Goal: Find specific page/section: Find specific page/section

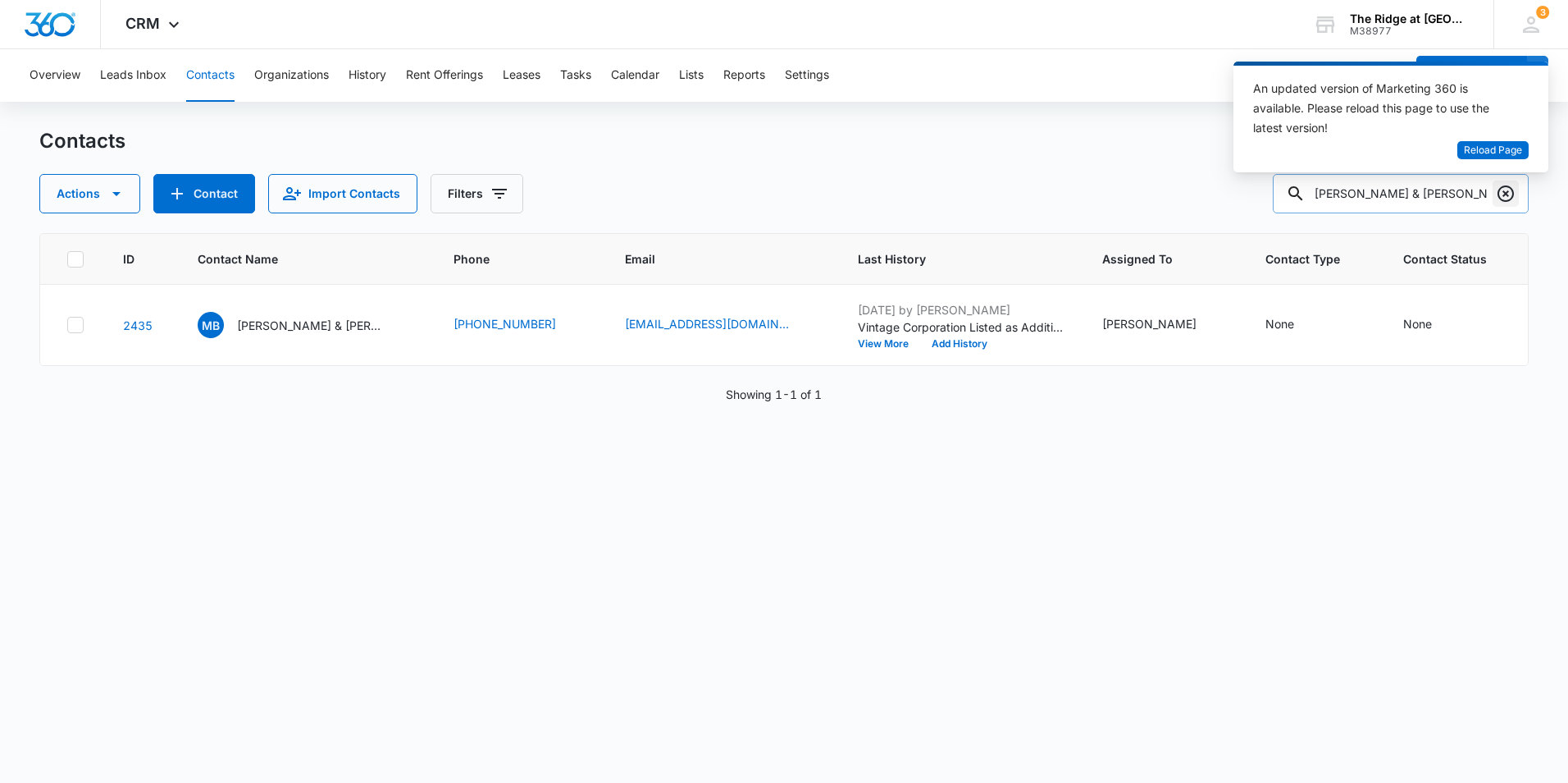
click at [1512, 189] on icon "Clear" at bounding box center [1506, 193] width 17 height 17
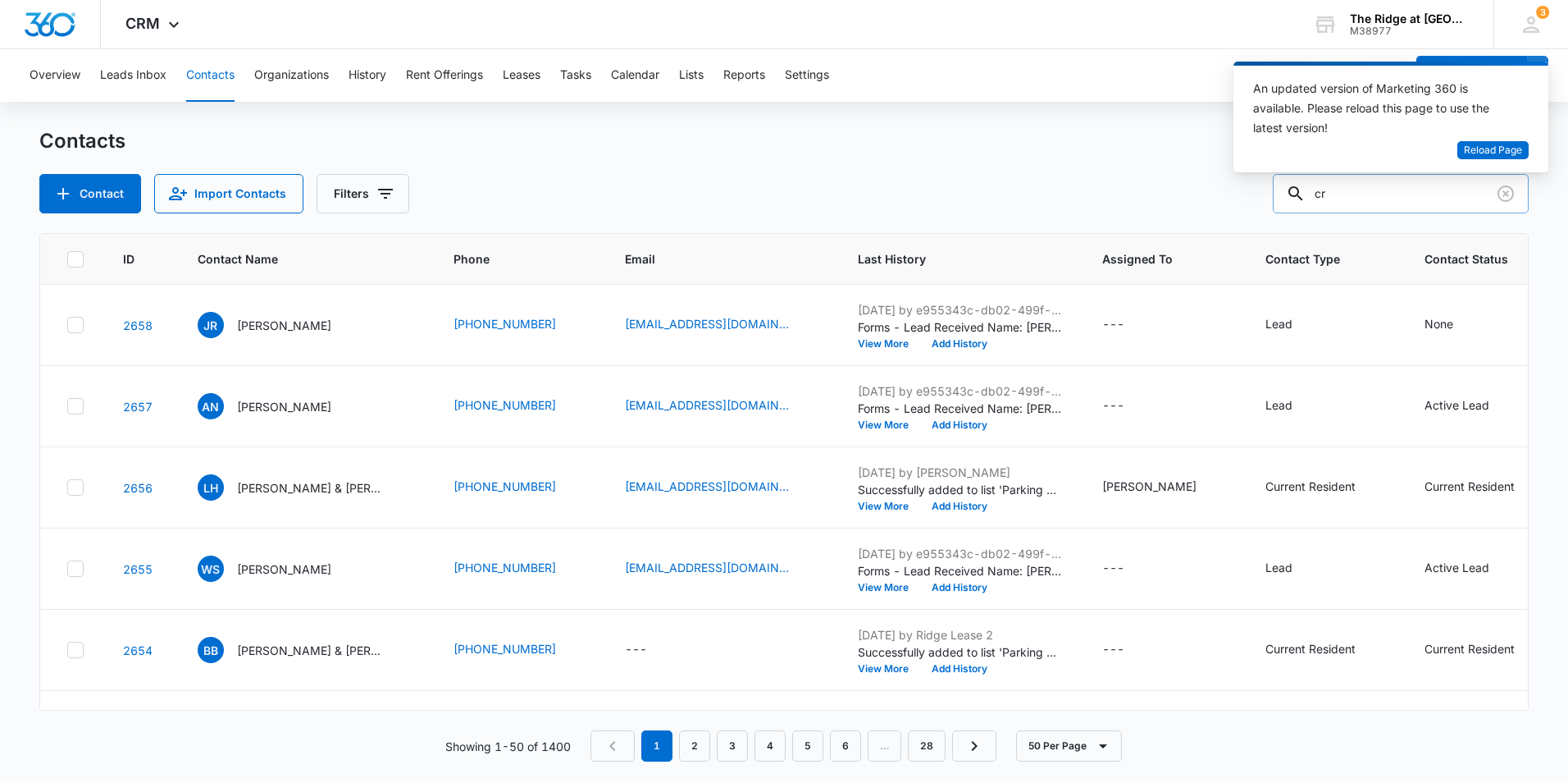
type input "c"
type input "cristal"
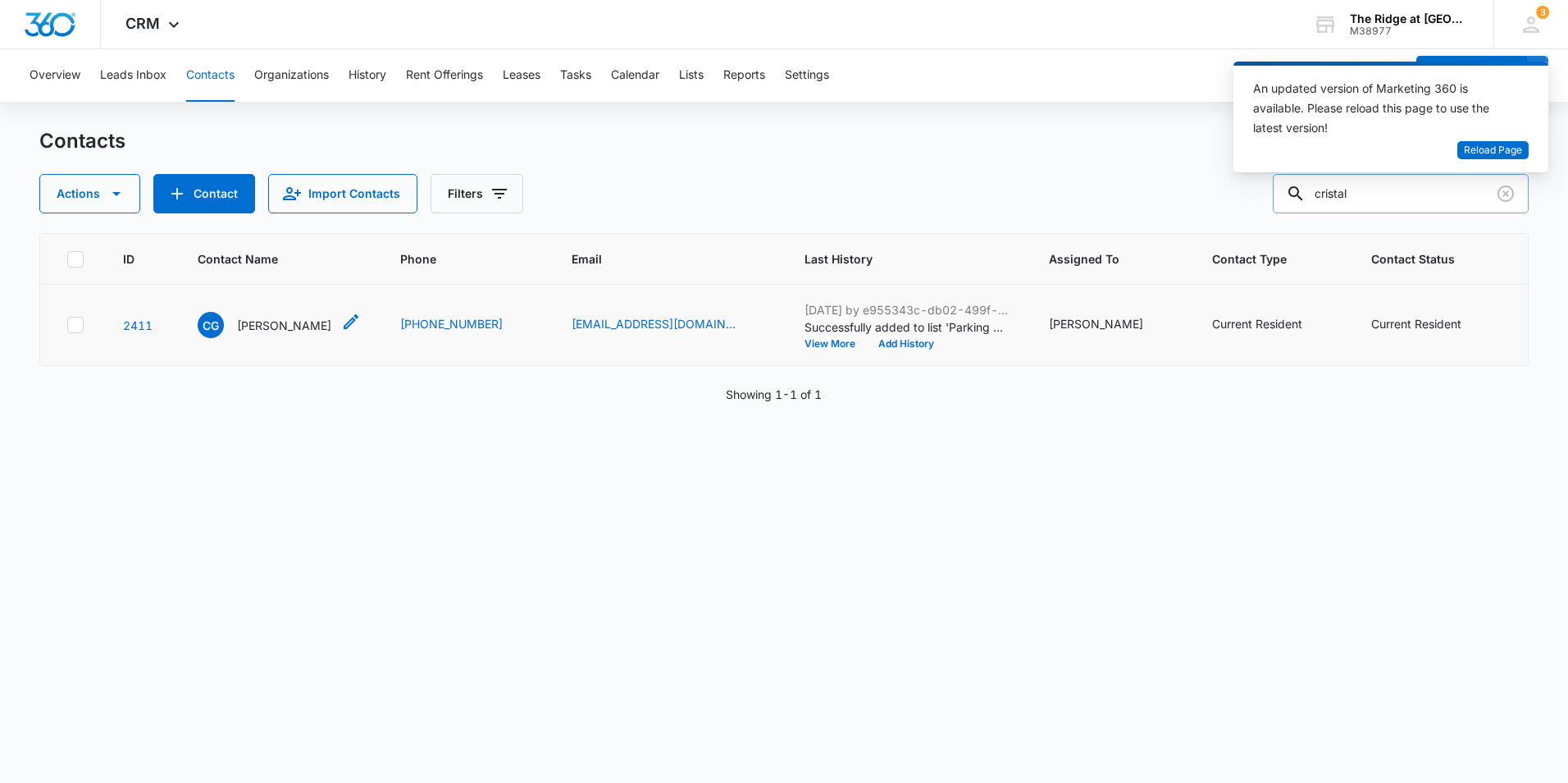
click at [297, 320] on p "[PERSON_NAME]" at bounding box center [283, 326] width 94 height 18
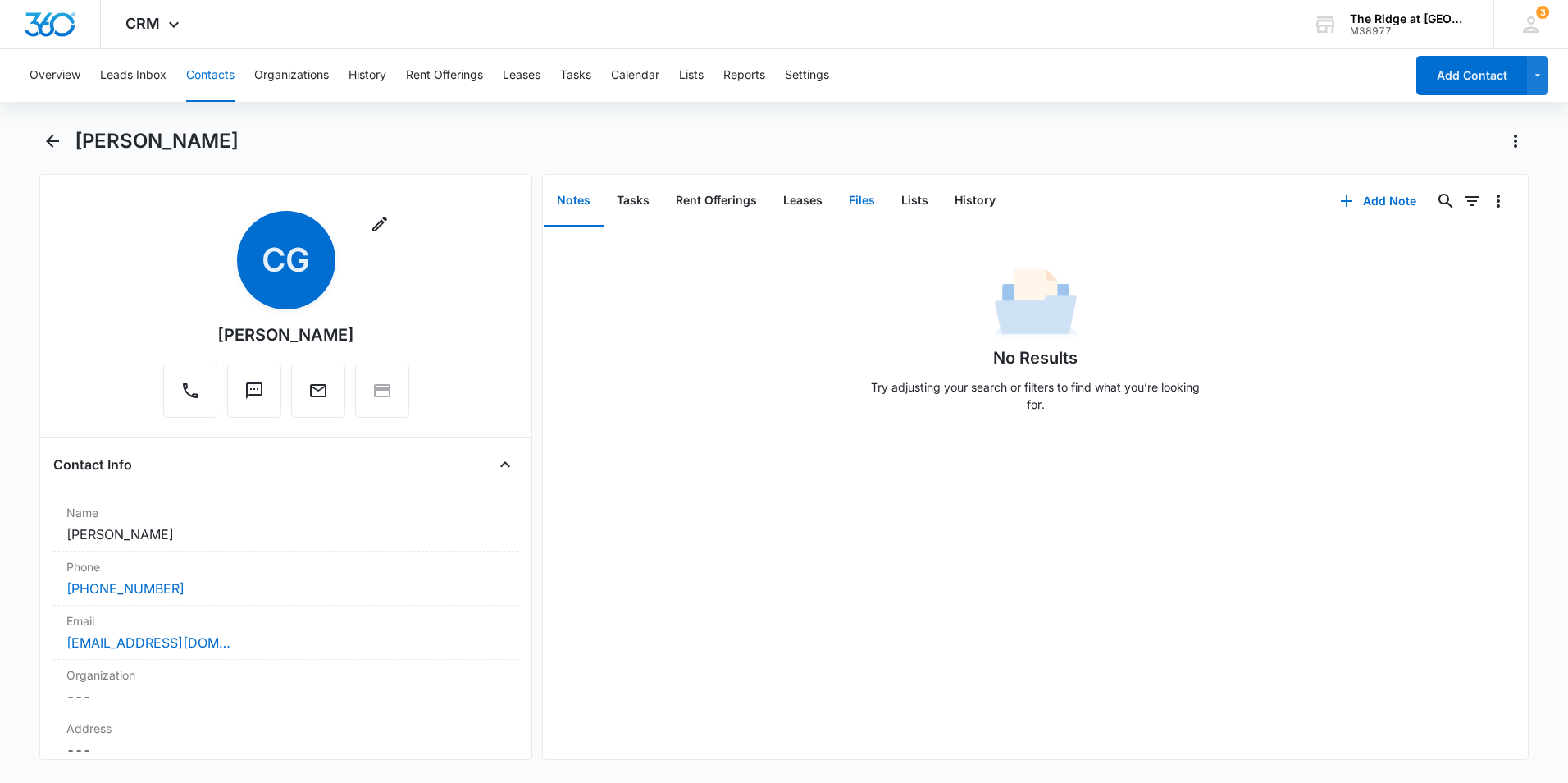
click at [868, 196] on button "Files" at bounding box center [863, 201] width 53 height 51
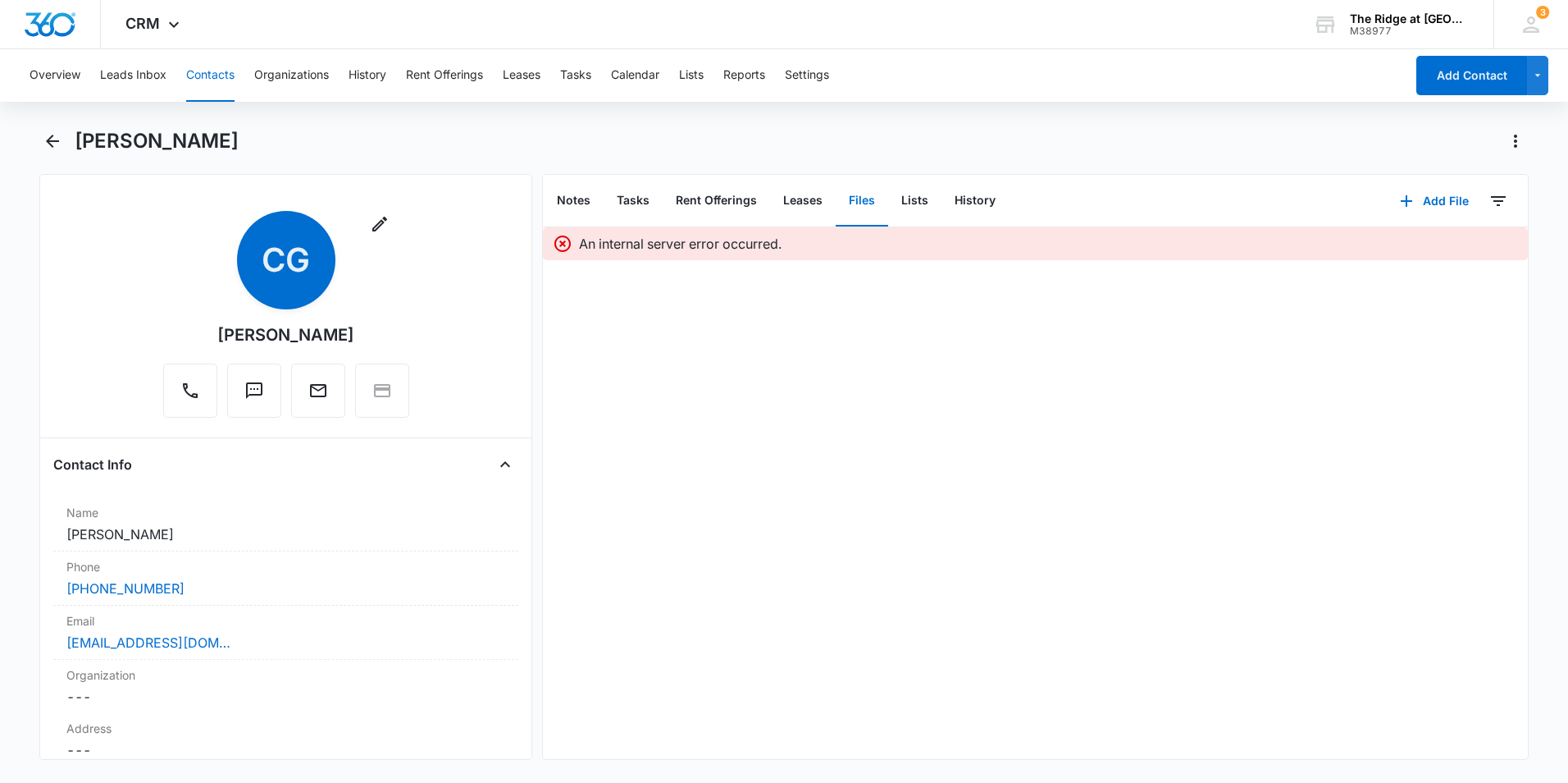
click at [561, 241] on icon at bounding box center [562, 243] width 17 height 17
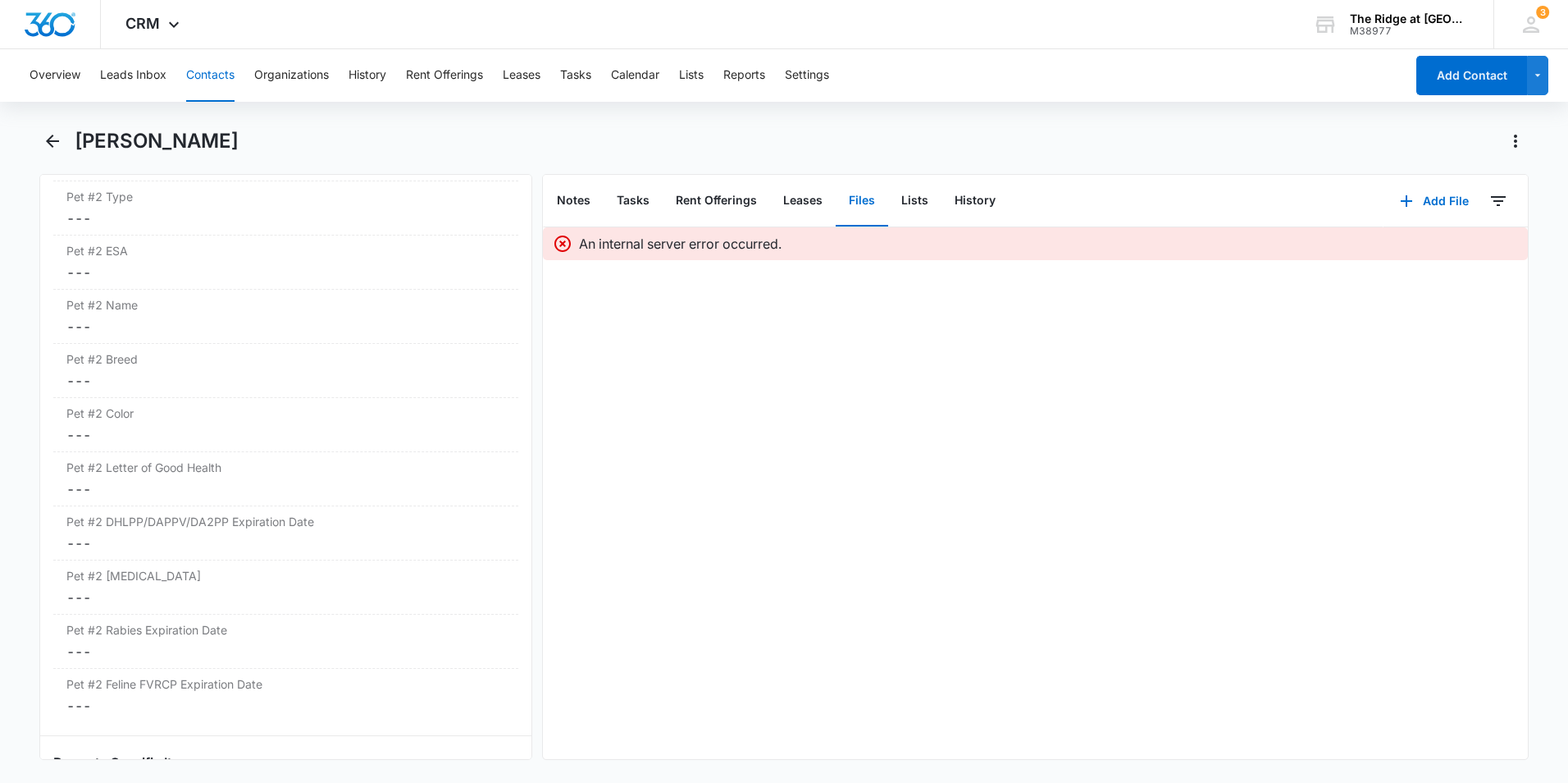
scroll to position [2790, 0]
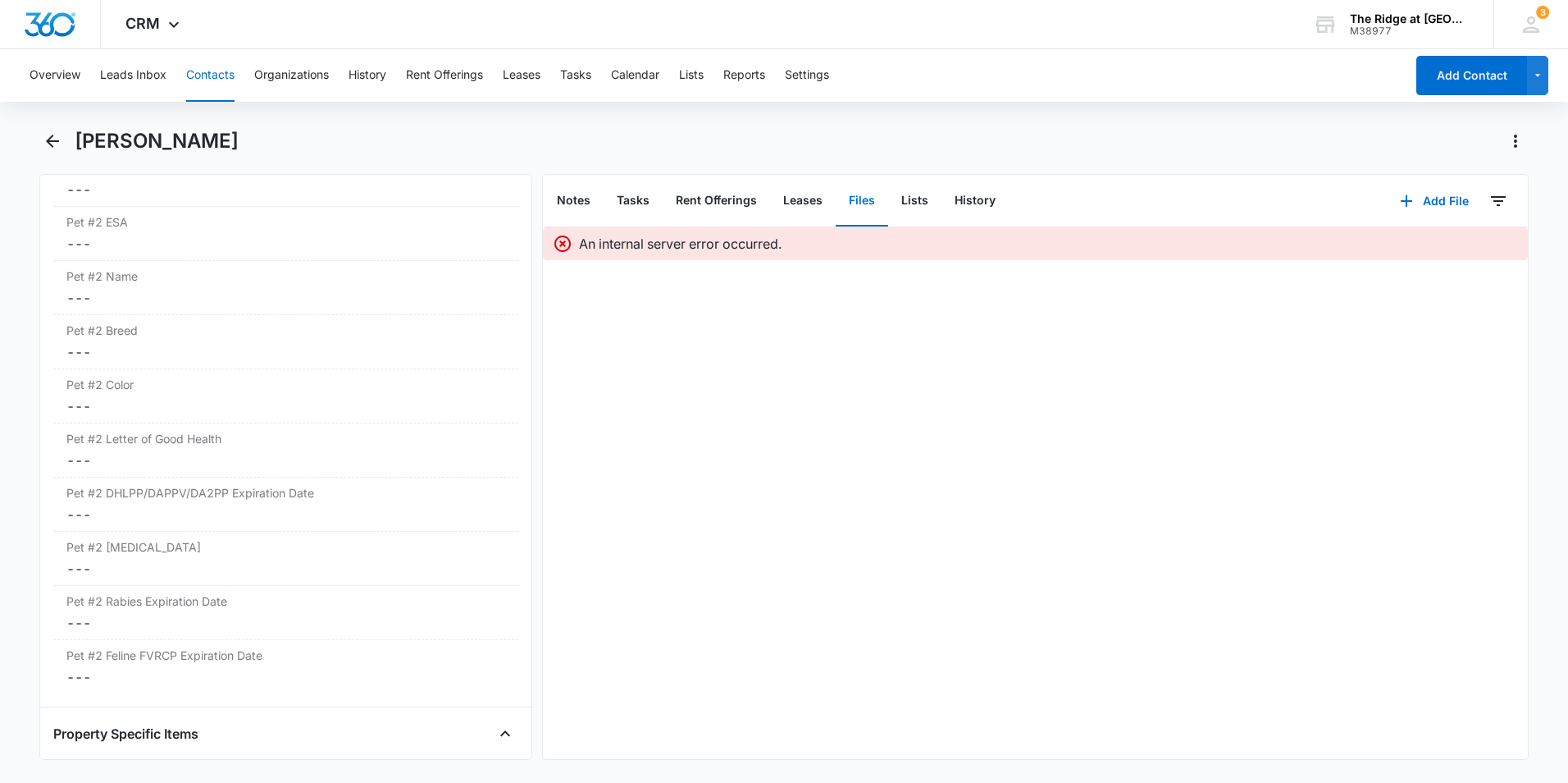
click at [216, 69] on button "Contacts" at bounding box center [210, 75] width 48 height 53
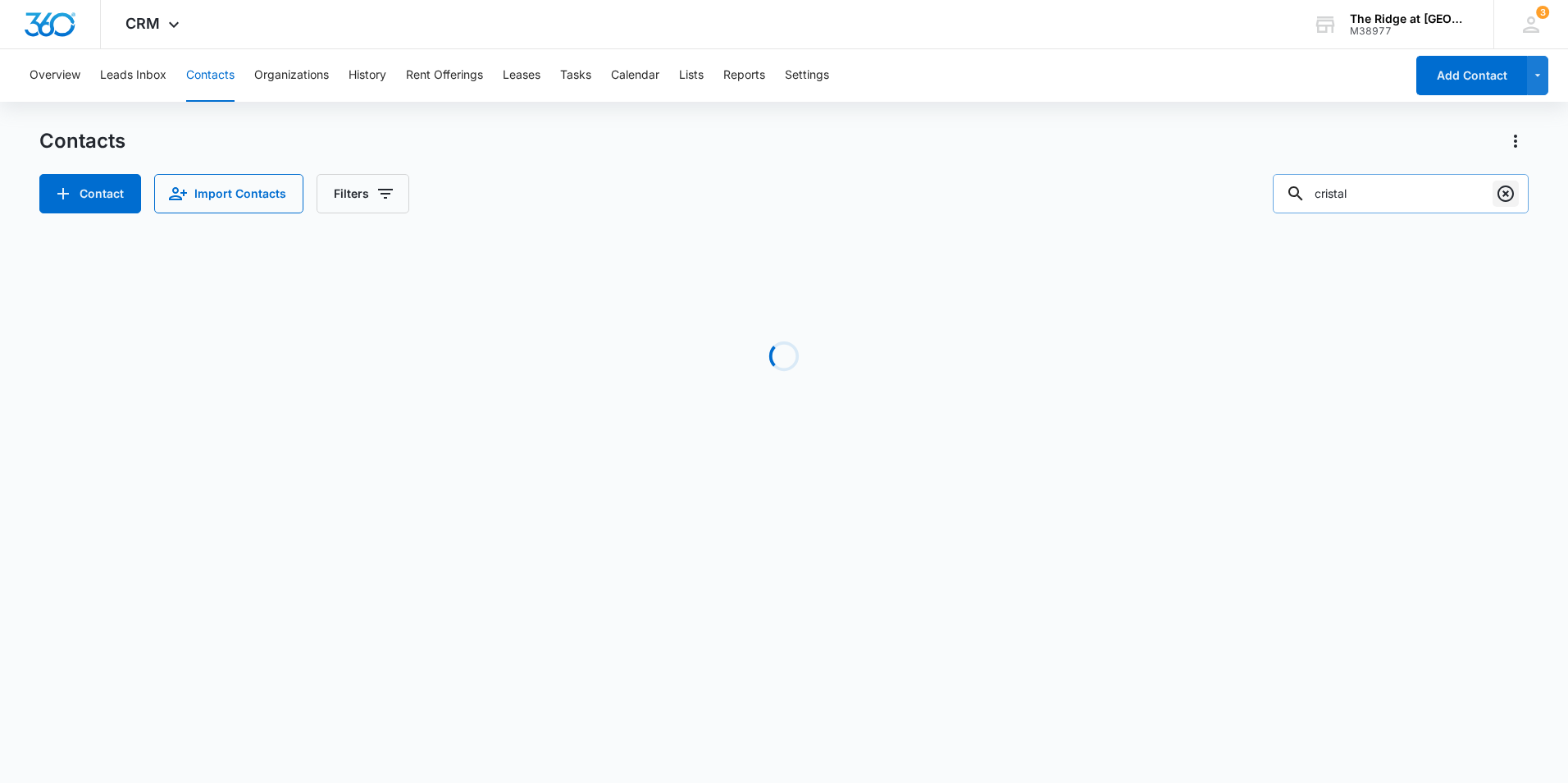
click at [1508, 195] on icon "Clear" at bounding box center [1506, 193] width 19 height 19
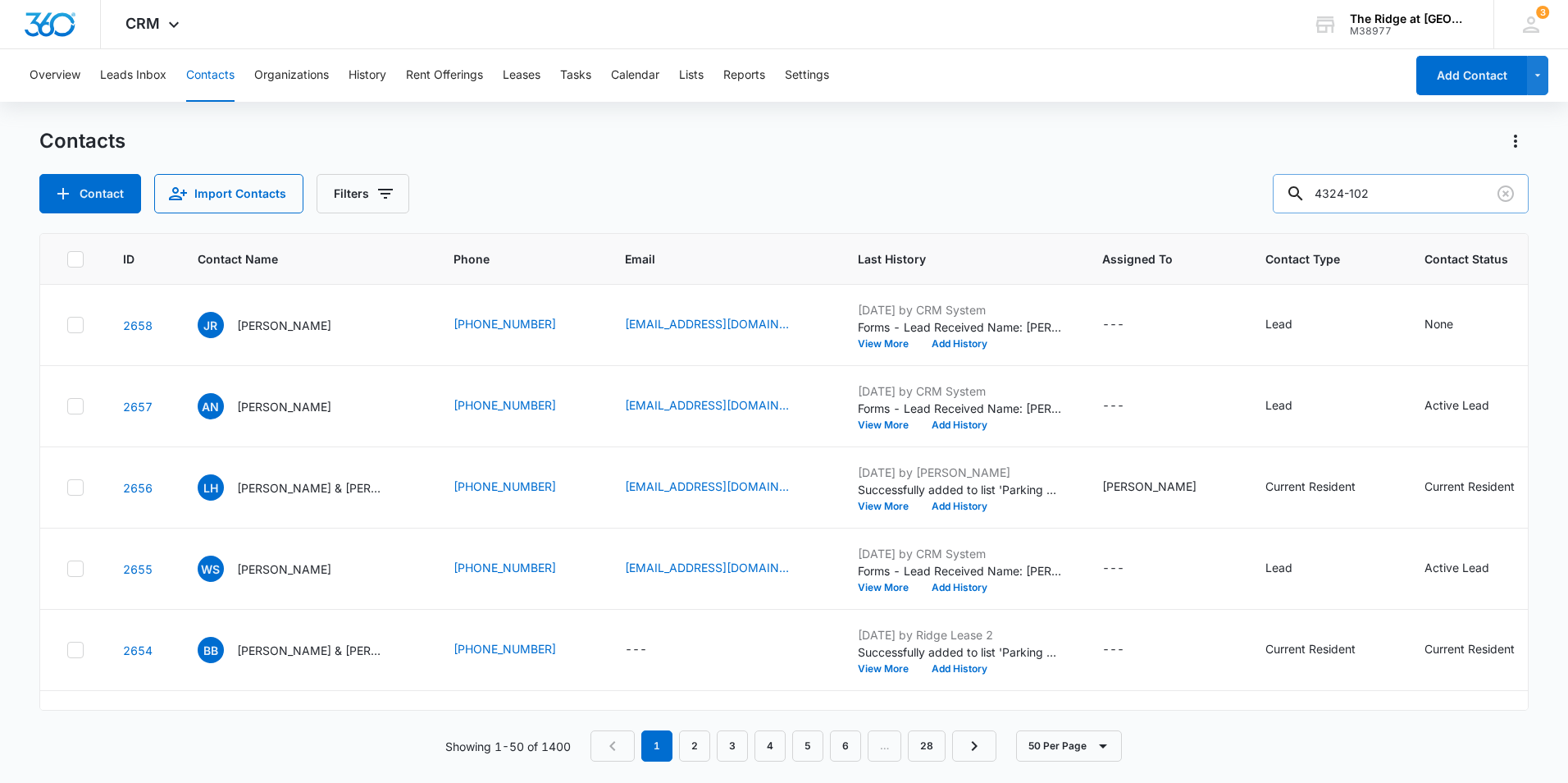
type input "4324-102"
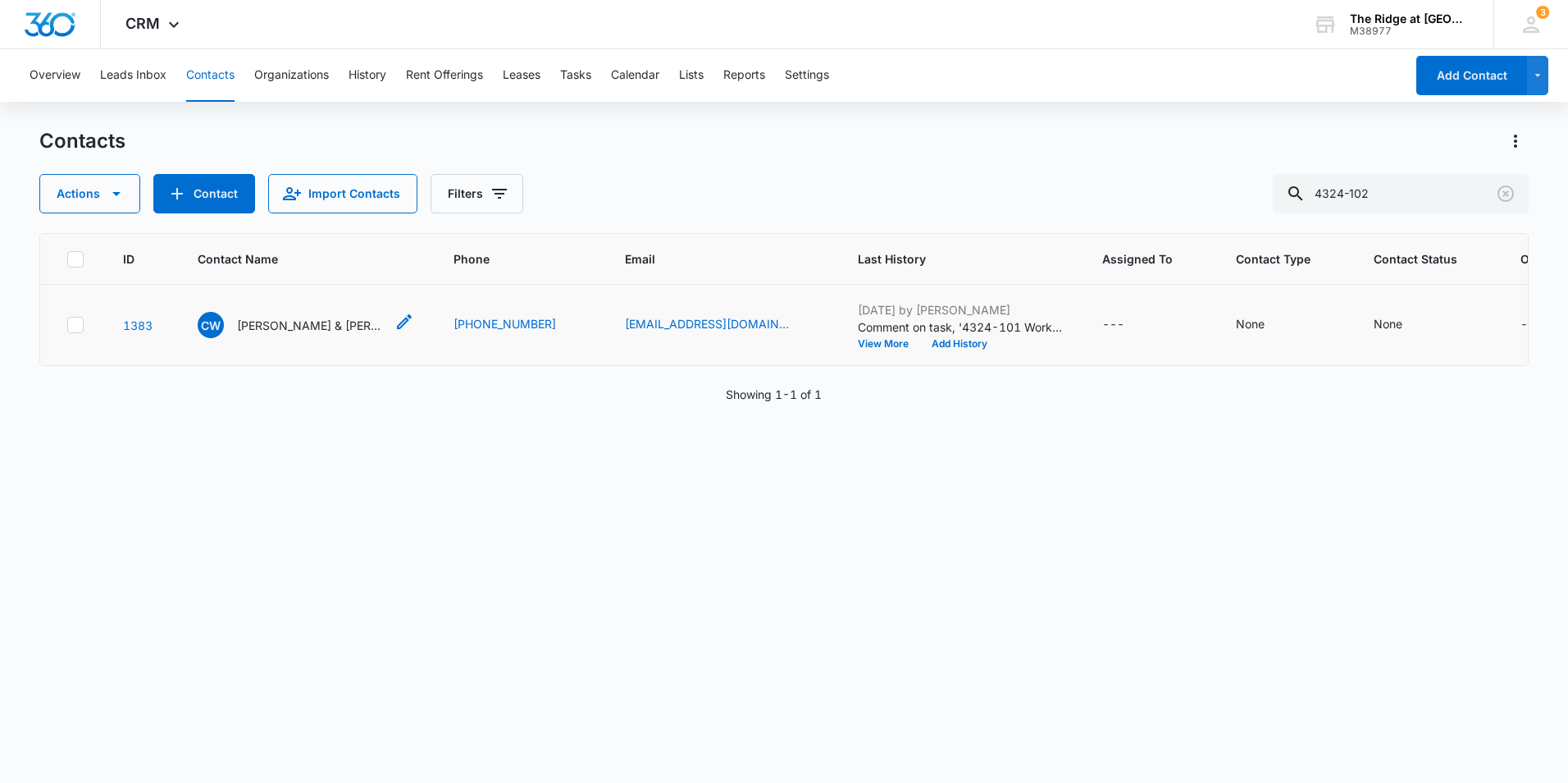
click at [318, 329] on p "[PERSON_NAME] & [PERSON_NAME]" at bounding box center [311, 326] width 147 height 18
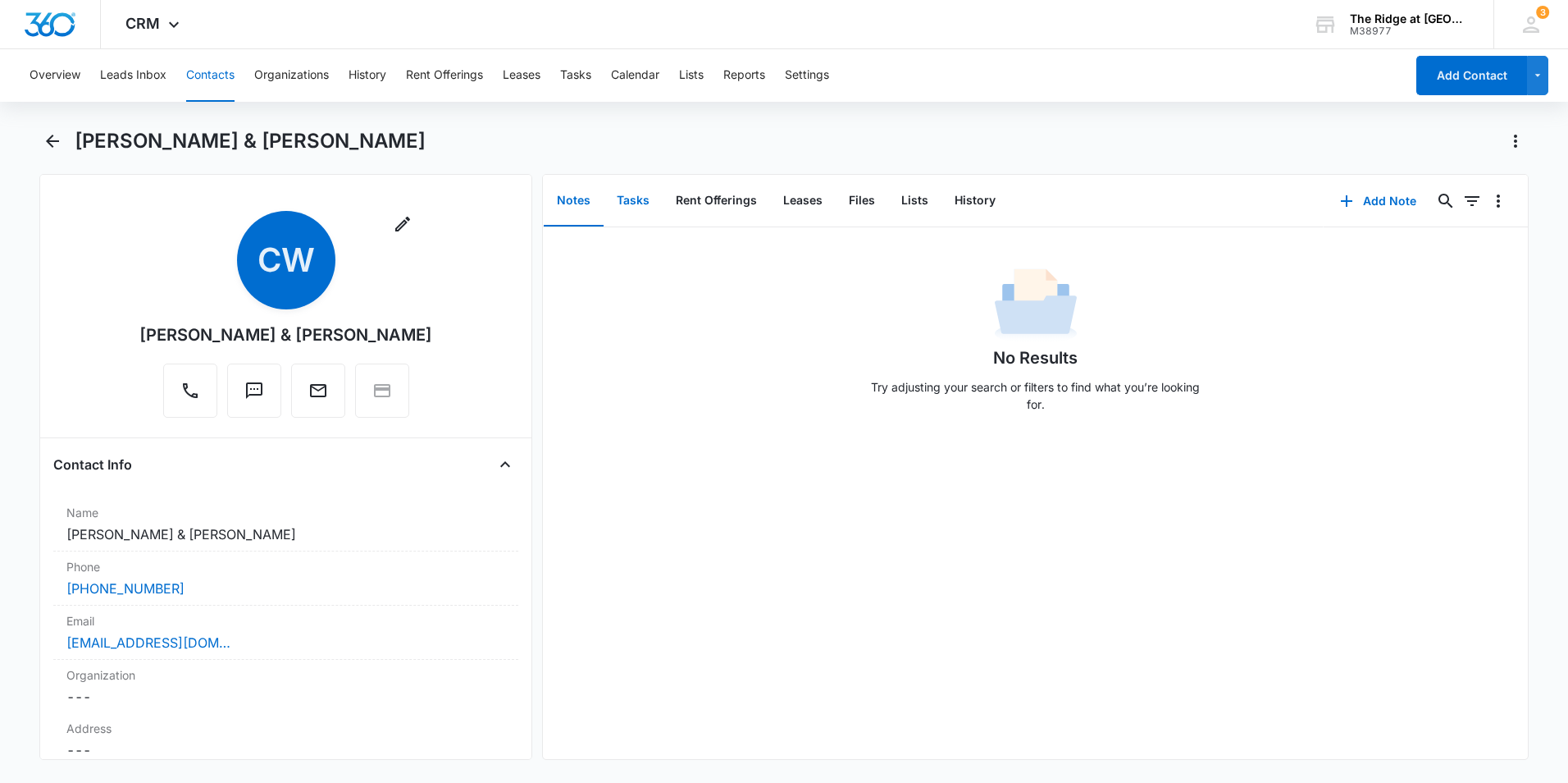
click at [634, 206] on button "Tasks" at bounding box center [633, 201] width 59 height 51
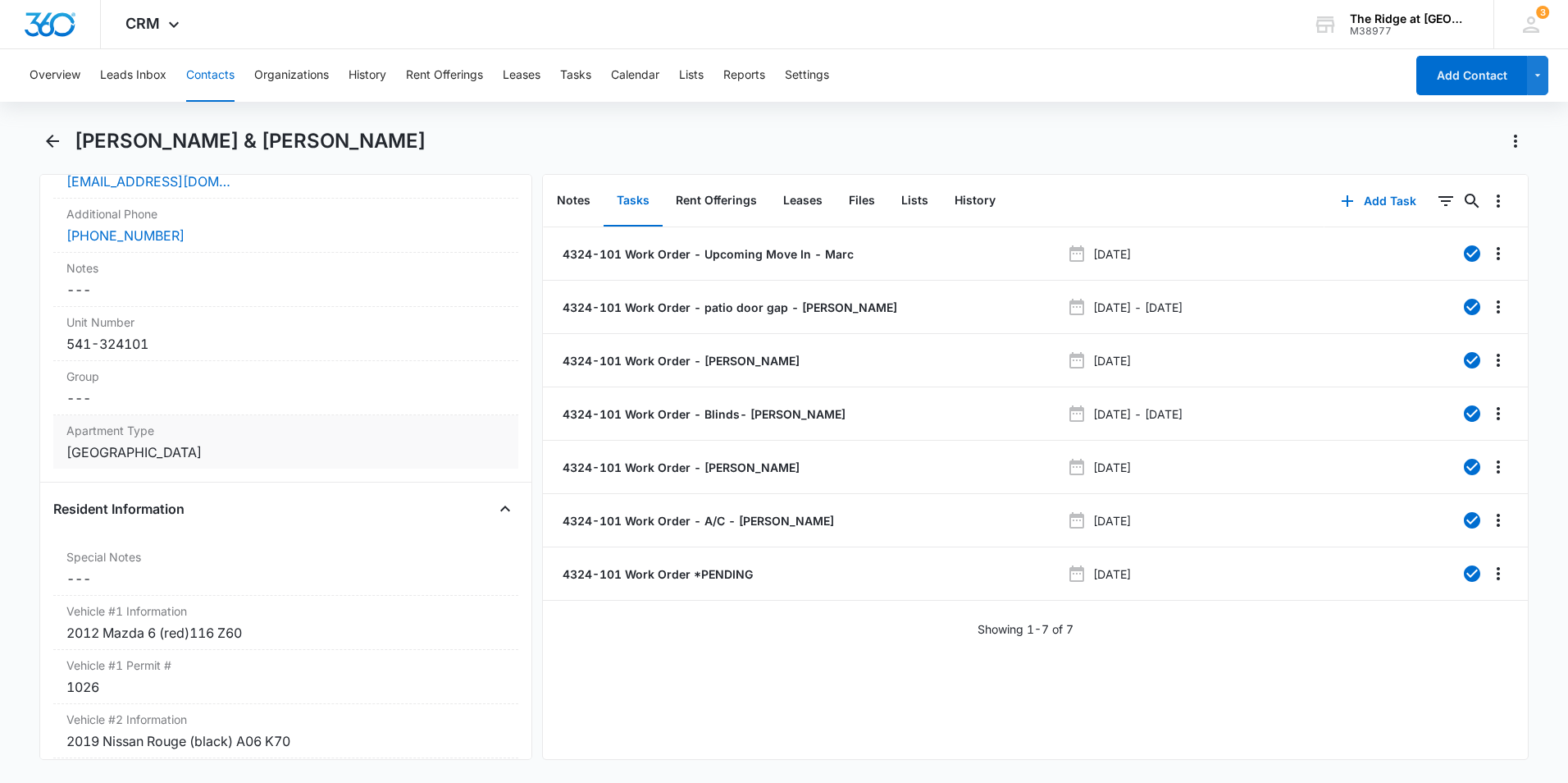
scroll to position [1313, 0]
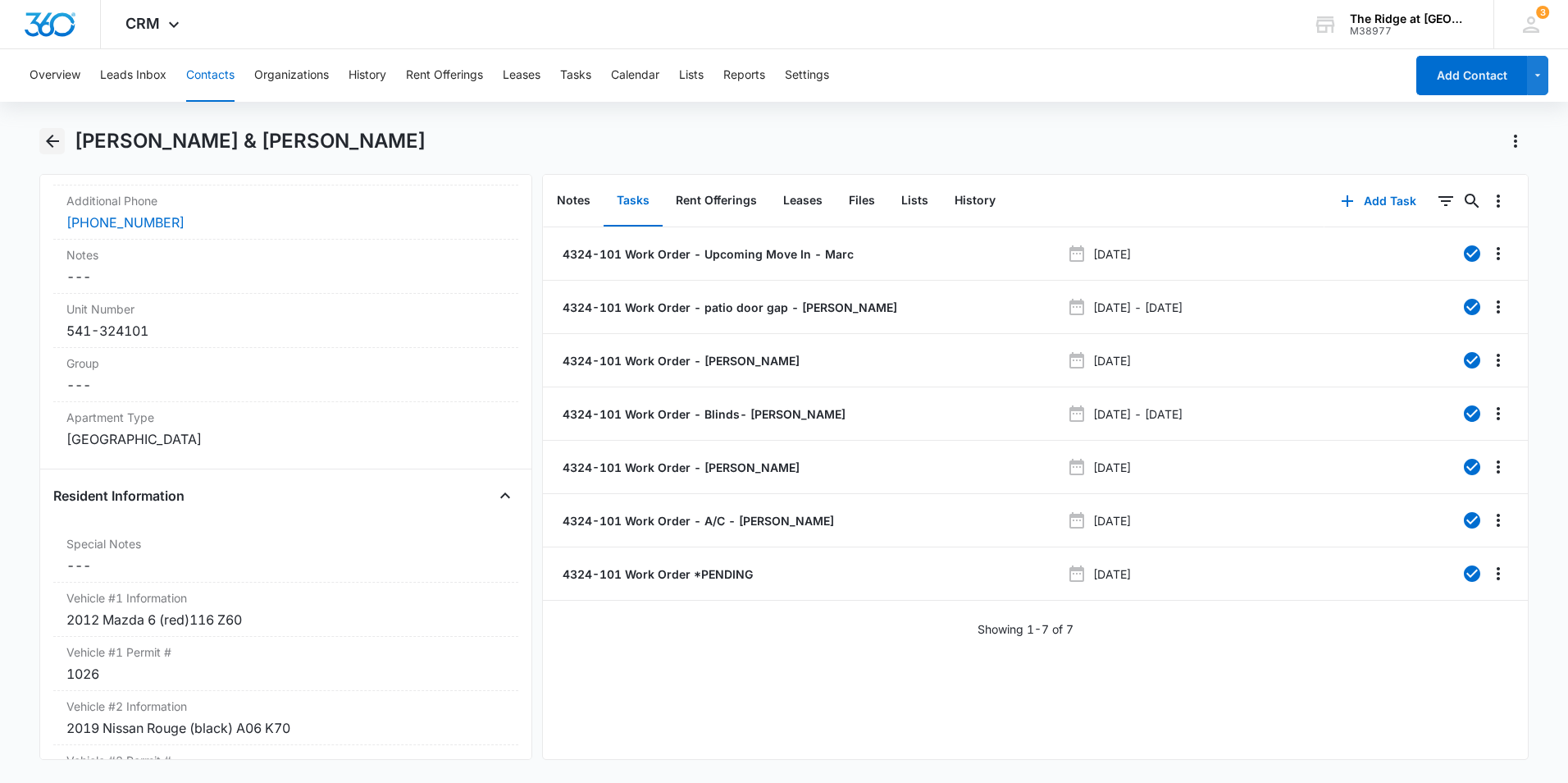
click at [44, 135] on icon "Back" at bounding box center [53, 141] width 19 height 19
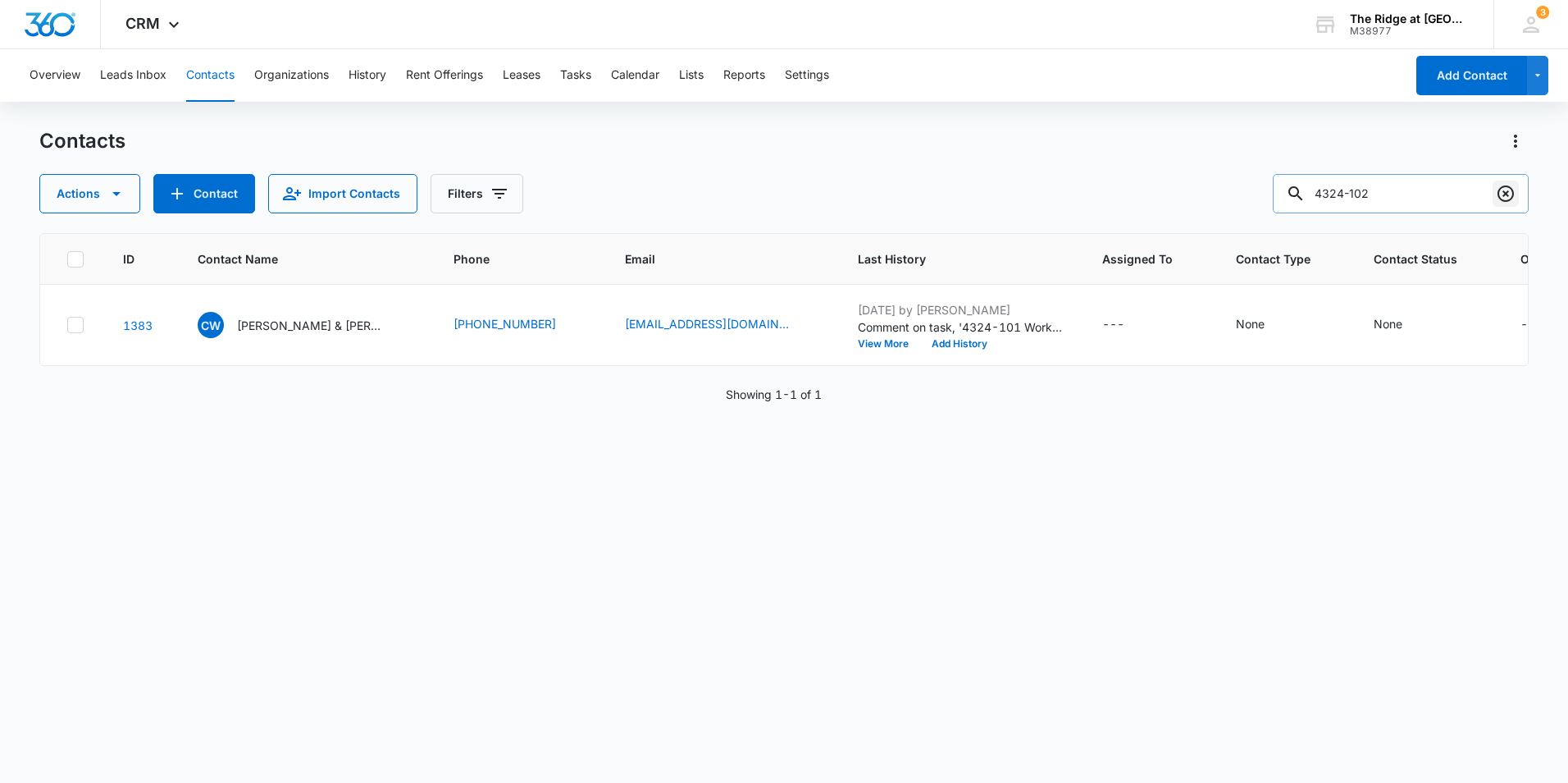
click at [1507, 195] on icon "Clear" at bounding box center [1506, 193] width 17 height 17
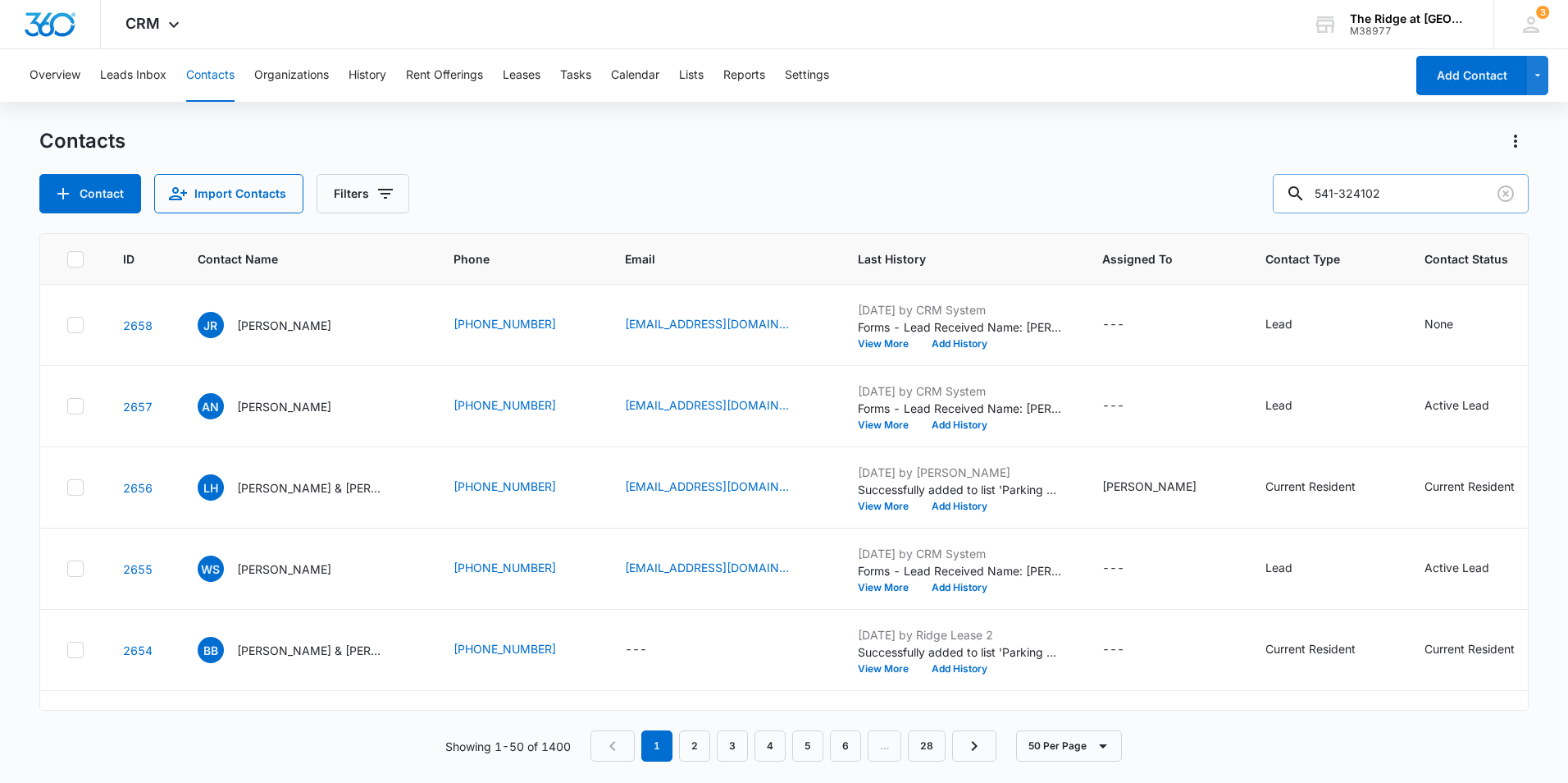
type input "541-324102"
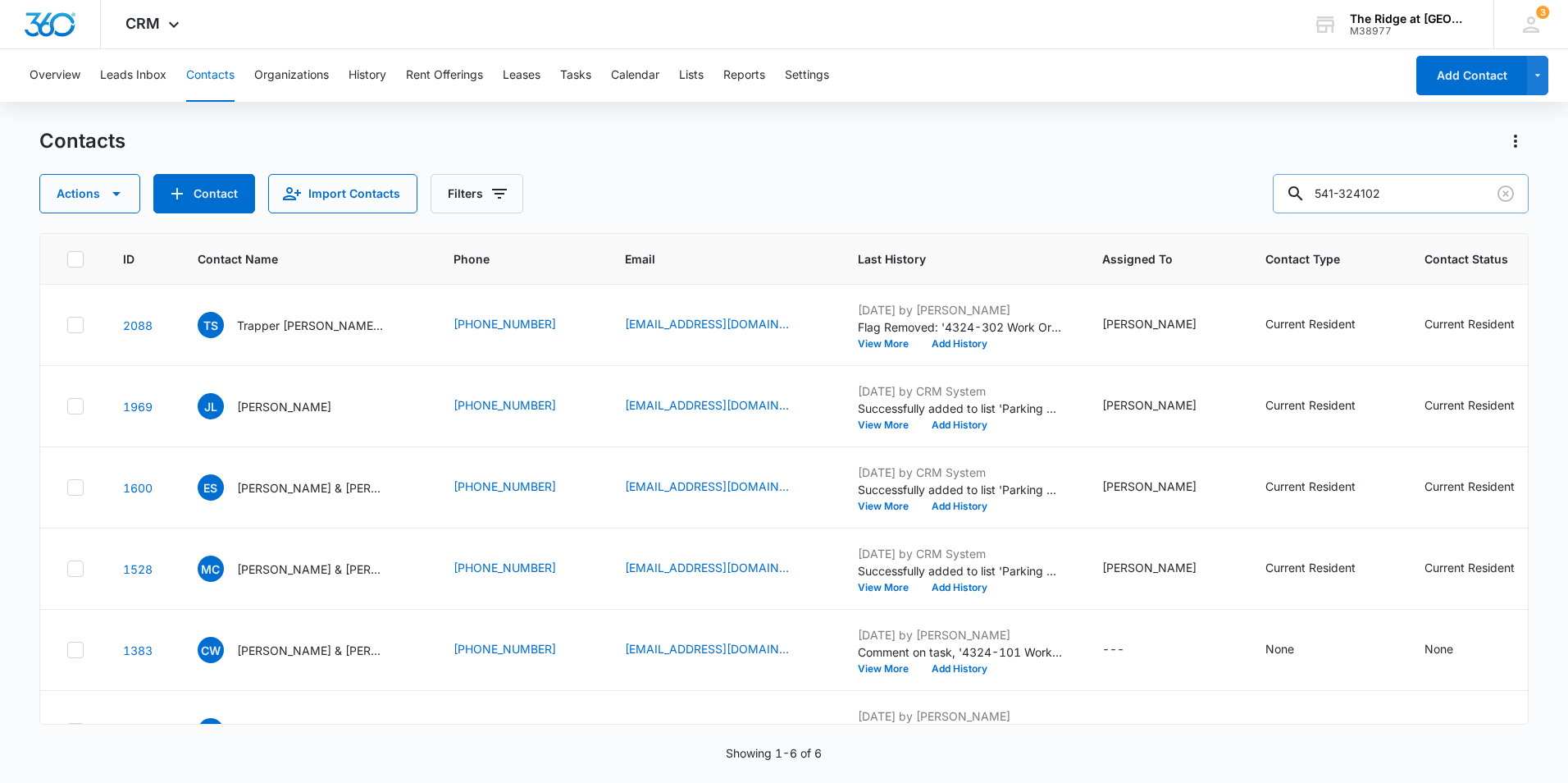
click at [233, 77] on button "Contacts" at bounding box center [210, 75] width 48 height 53
click at [1496, 197] on icon "Clear" at bounding box center [1506, 193] width 19 height 19
